Goal: Task Accomplishment & Management: Manage account settings

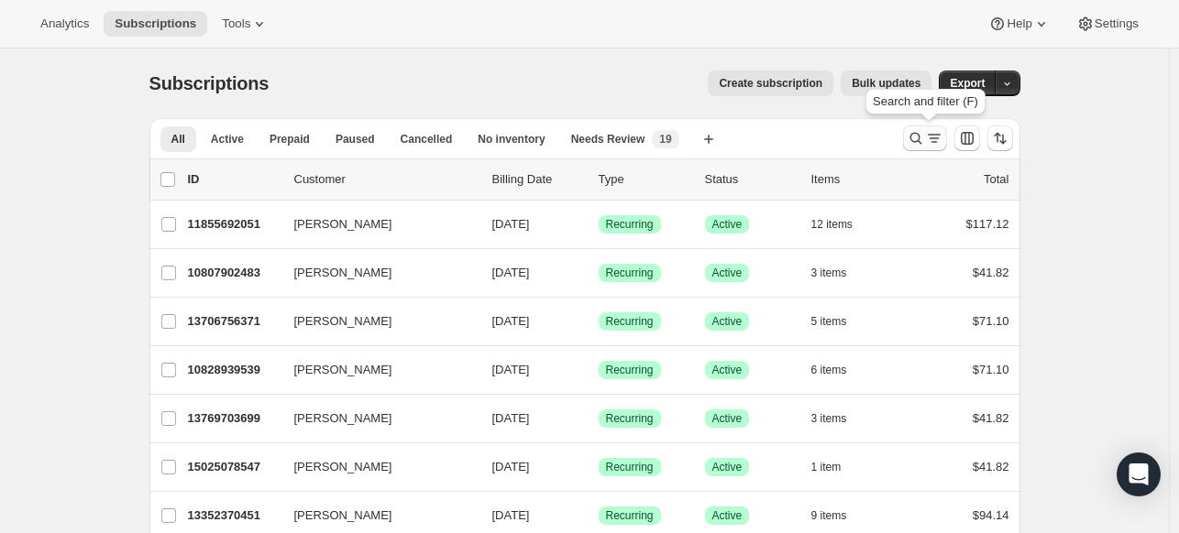
click at [918, 146] on icon "Search and filter results" at bounding box center [916, 138] width 18 height 18
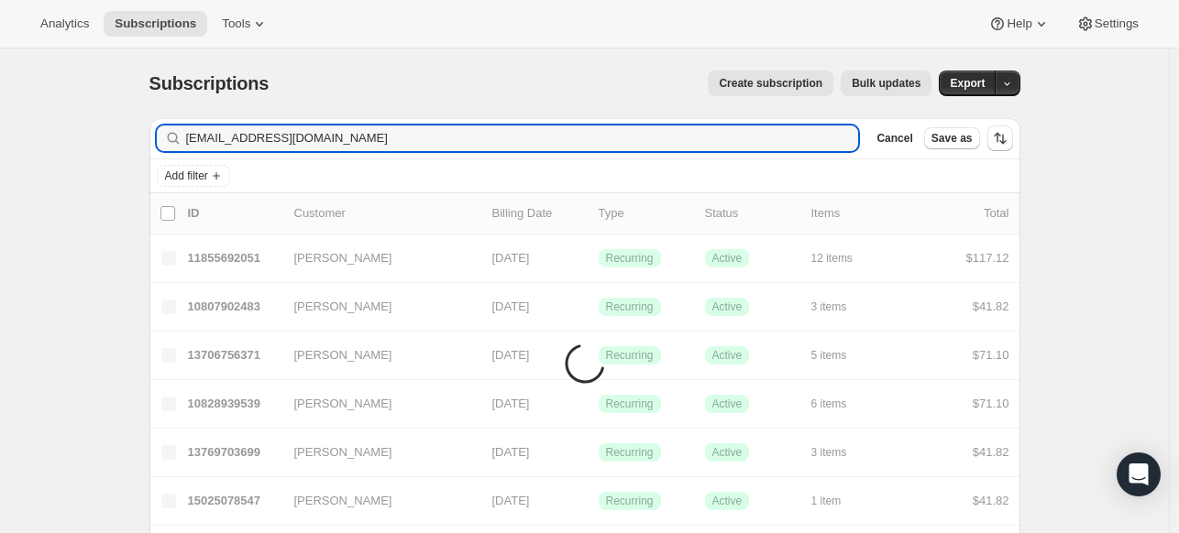
type input "[EMAIL_ADDRESS][DOMAIN_NAME]"
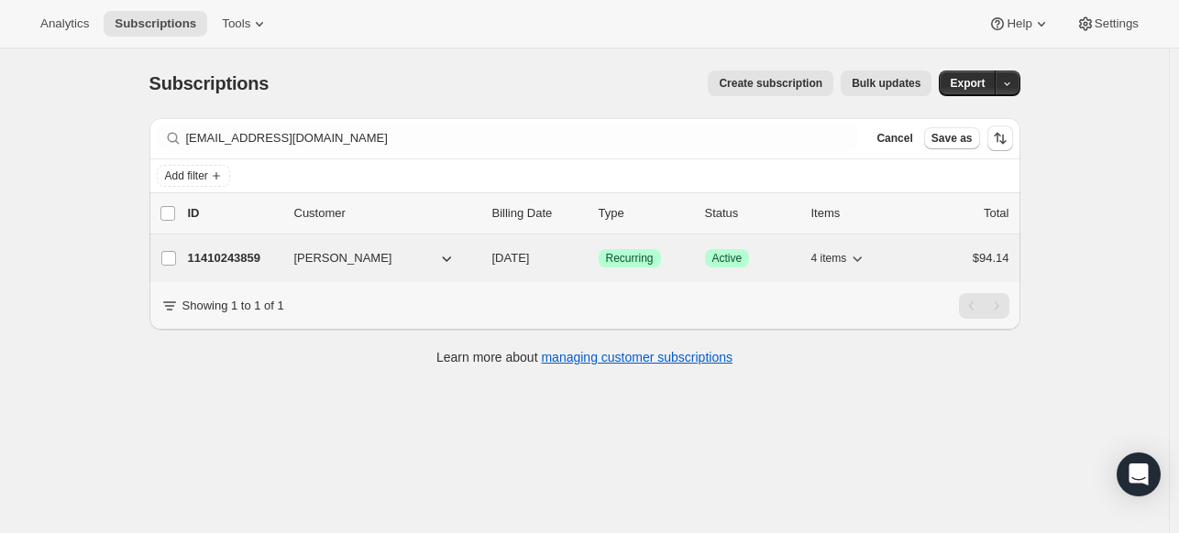
click at [246, 256] on p "11410243859" at bounding box center [234, 258] width 92 height 18
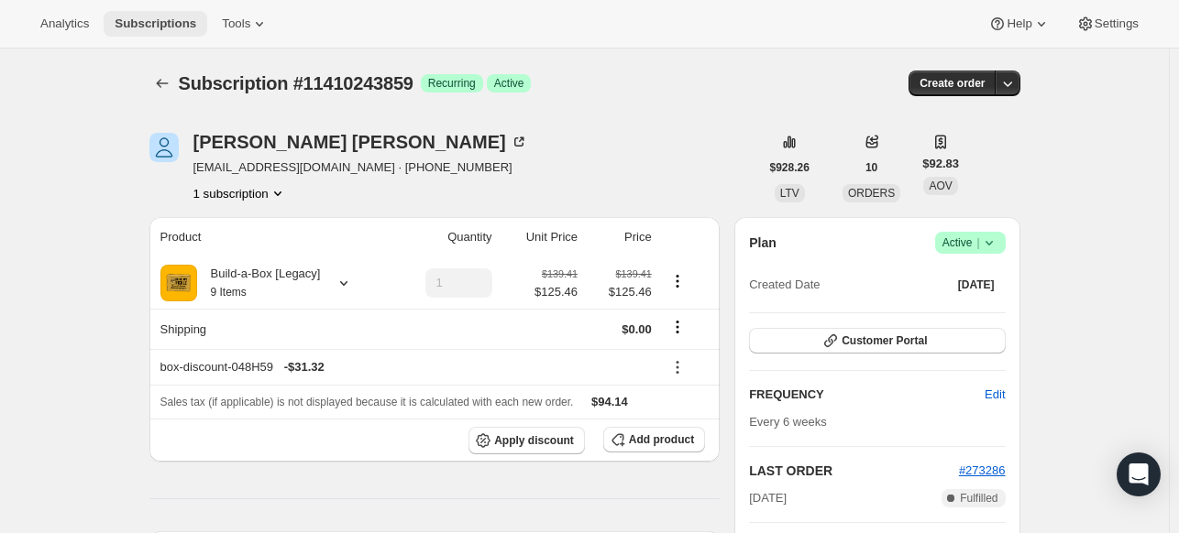
click at [124, 19] on button "Subscriptions" at bounding box center [156, 24] width 104 height 26
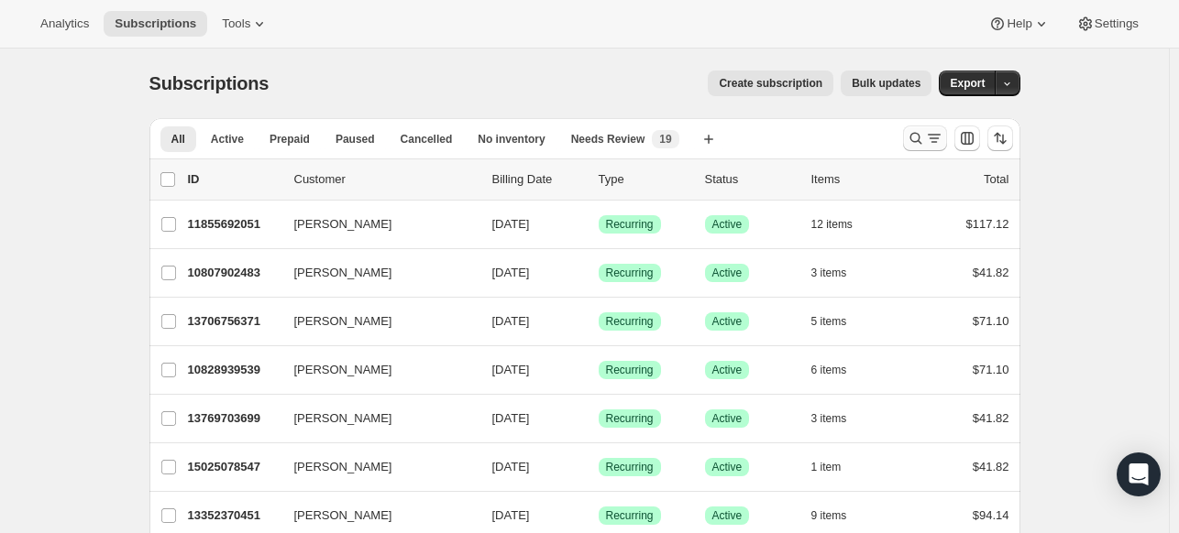
click at [923, 148] on button "Search and filter results" at bounding box center [925, 139] width 44 height 26
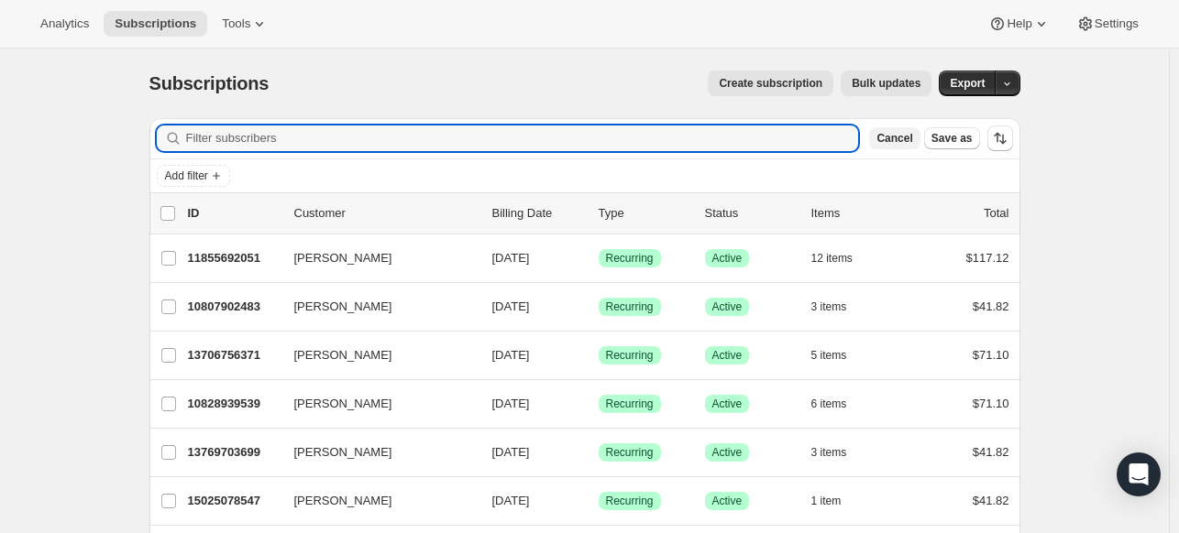
paste input "[EMAIL_ADDRESS][DOMAIN_NAME]"
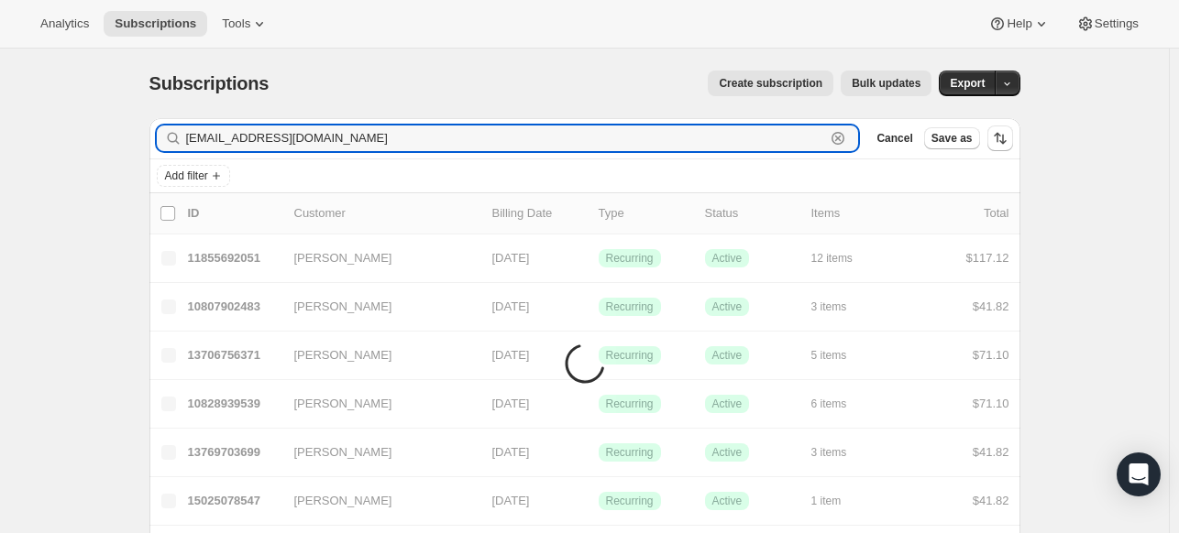
type input "[EMAIL_ADDRESS][DOMAIN_NAME]"
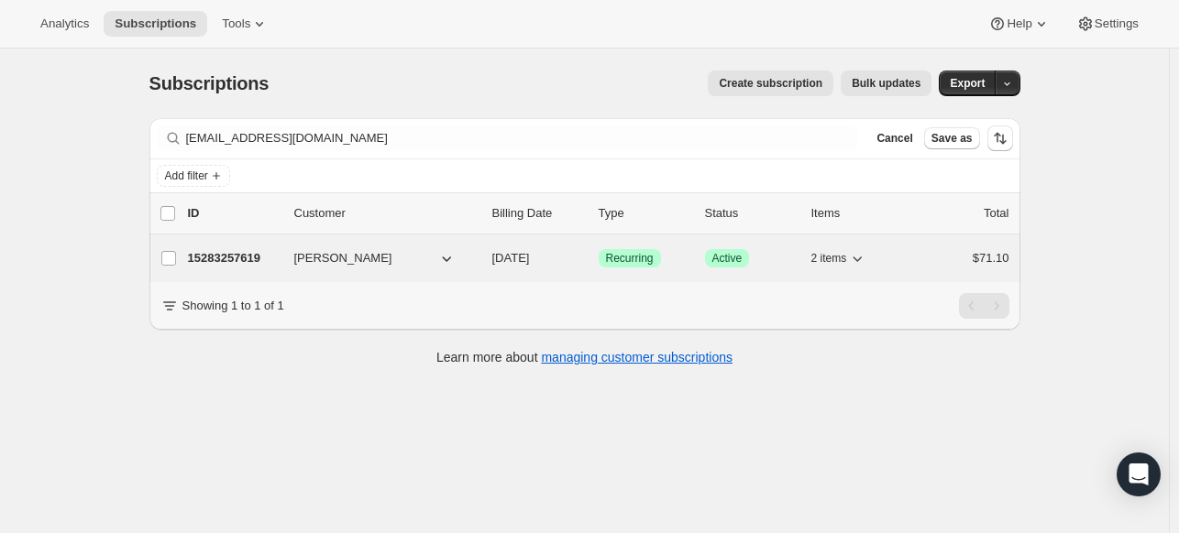
click at [210, 262] on p "15283257619" at bounding box center [234, 258] width 92 height 18
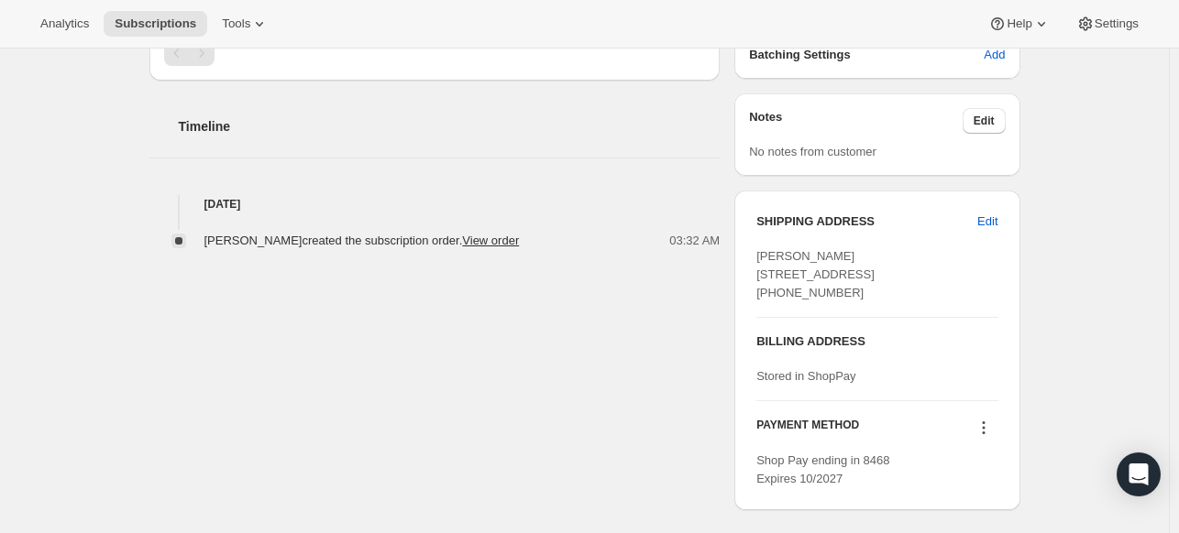
scroll to position [642, 0]
